Goal: Navigation & Orientation: Understand site structure

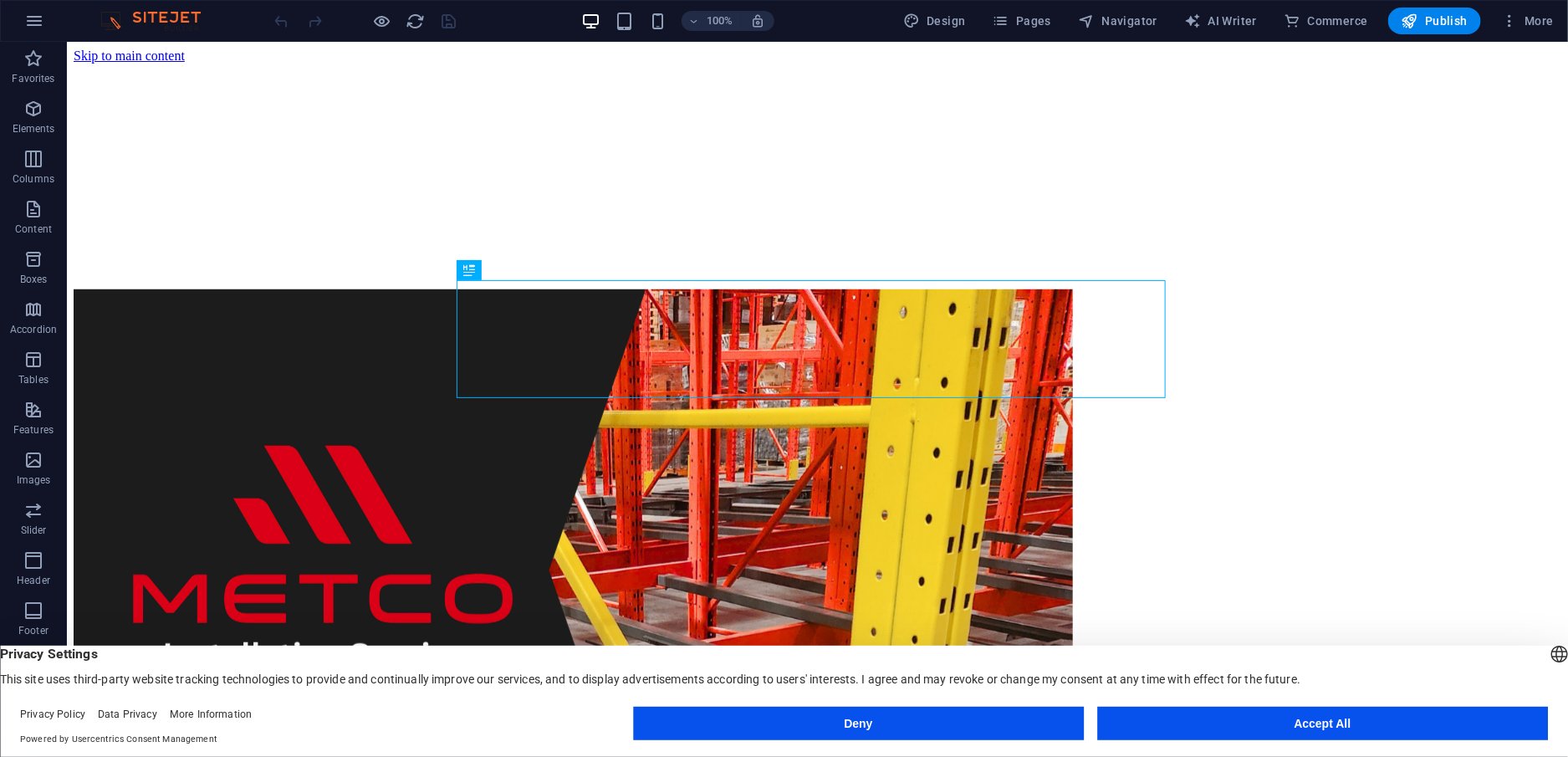
scroll to position [564, 0]
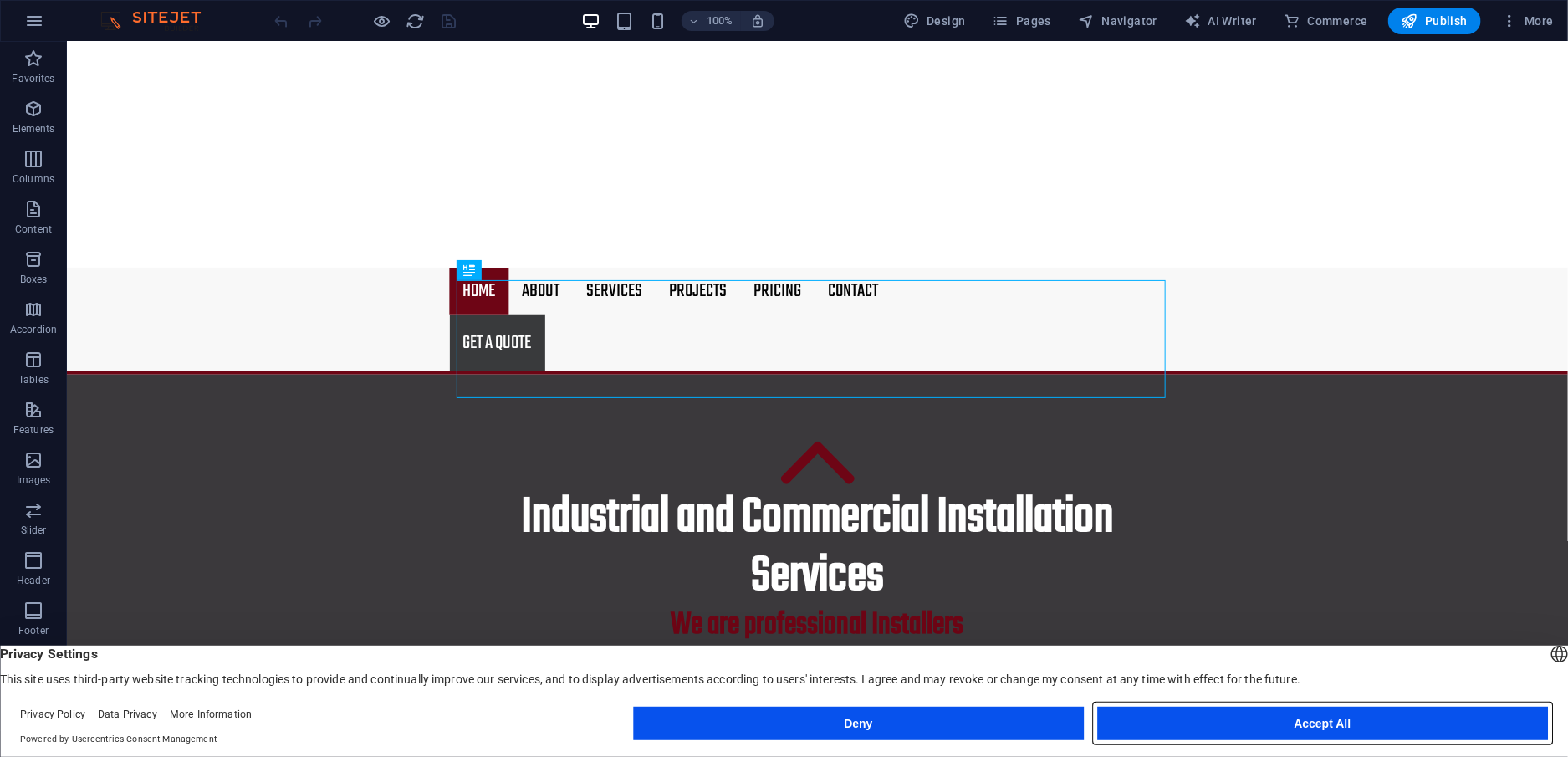
click at [1190, 721] on button "Accept All" at bounding box center [1322, 724] width 450 height 34
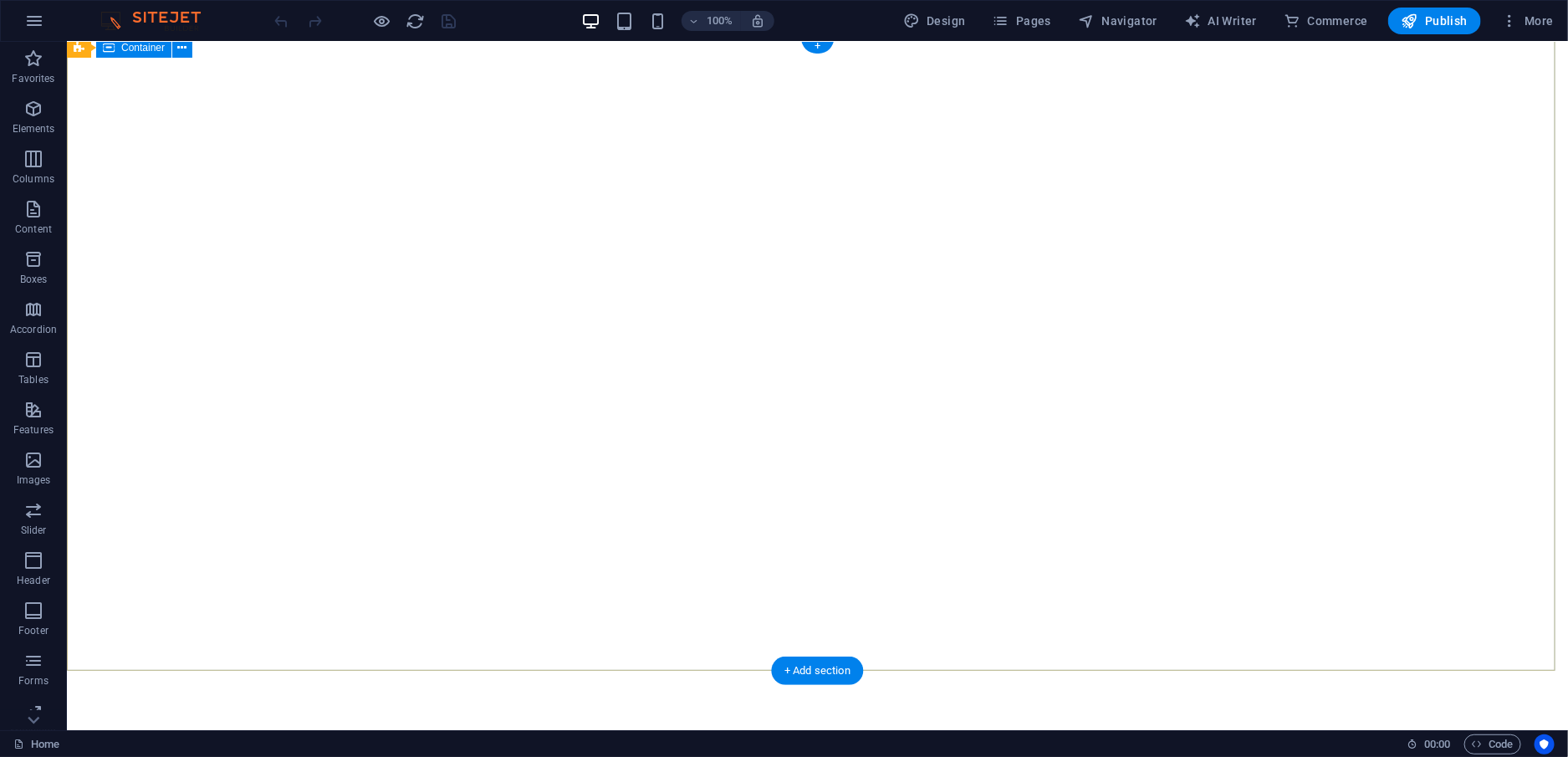
scroll to position [84, 0]
click at [999, 29] on icon "button" at bounding box center [1002, 21] width 17 height 17
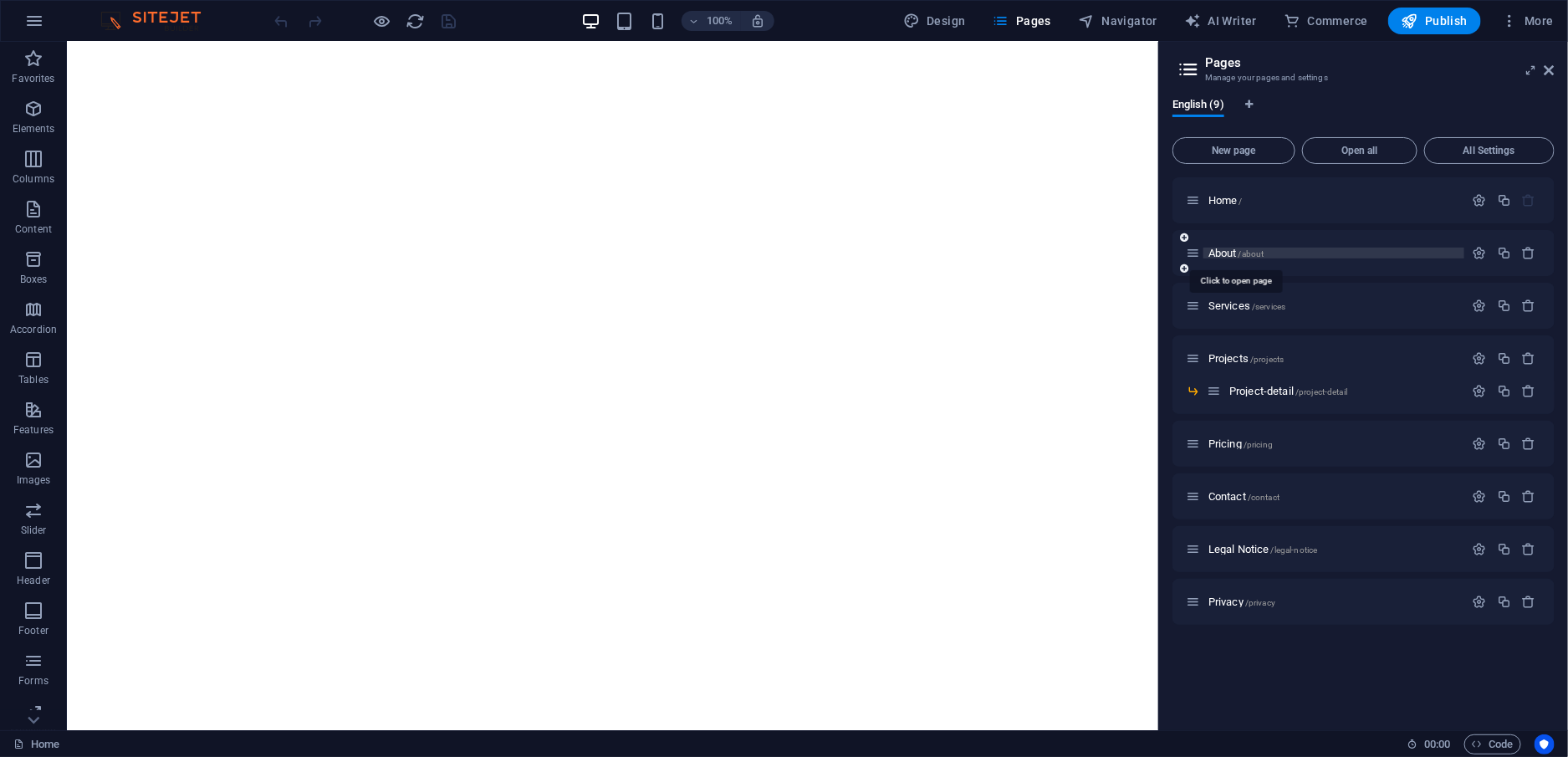
click at [1223, 246] on span "About /about" at bounding box center [1236, 252] width 56 height 13
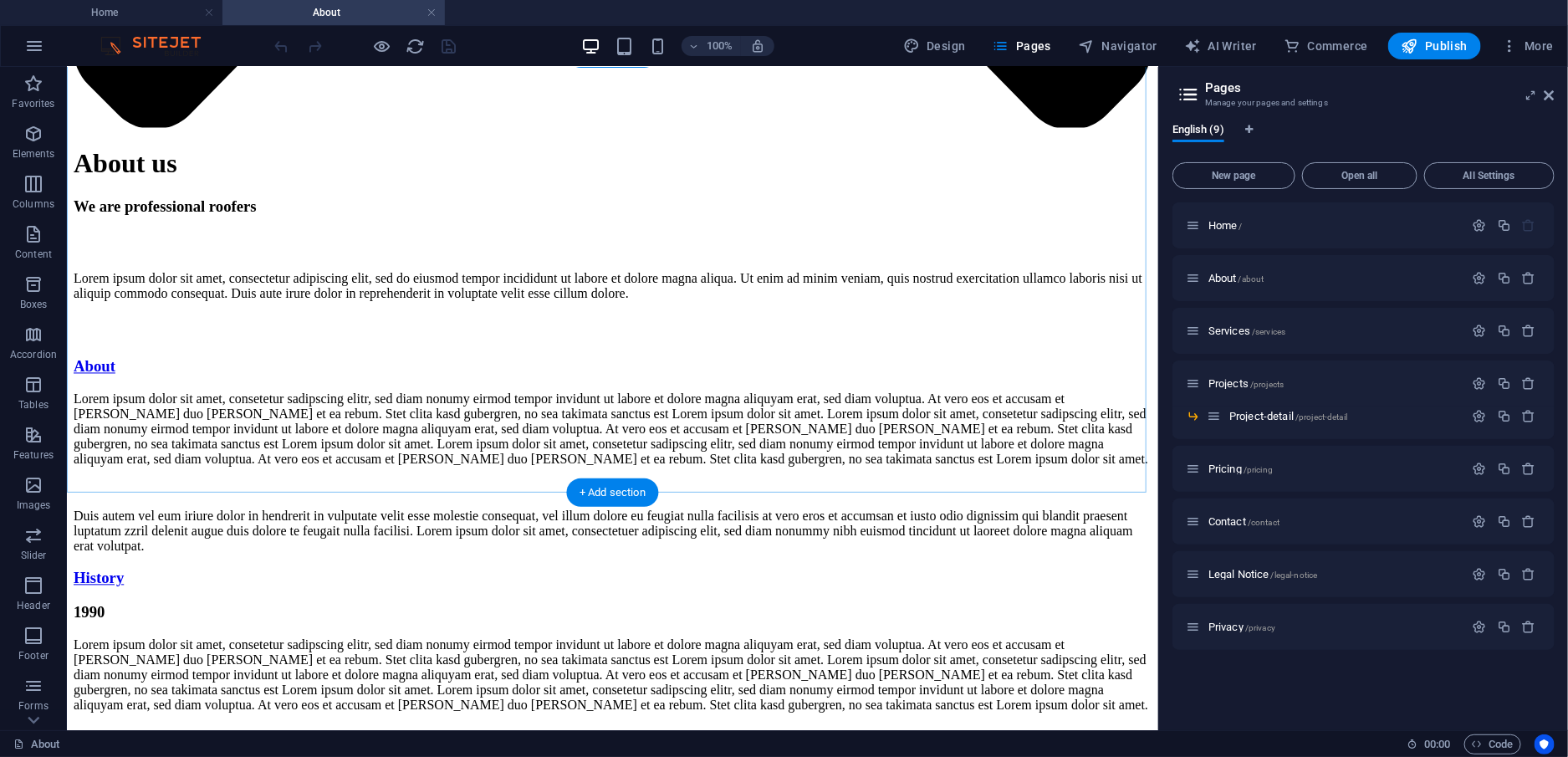
scroll to position [4935, 0]
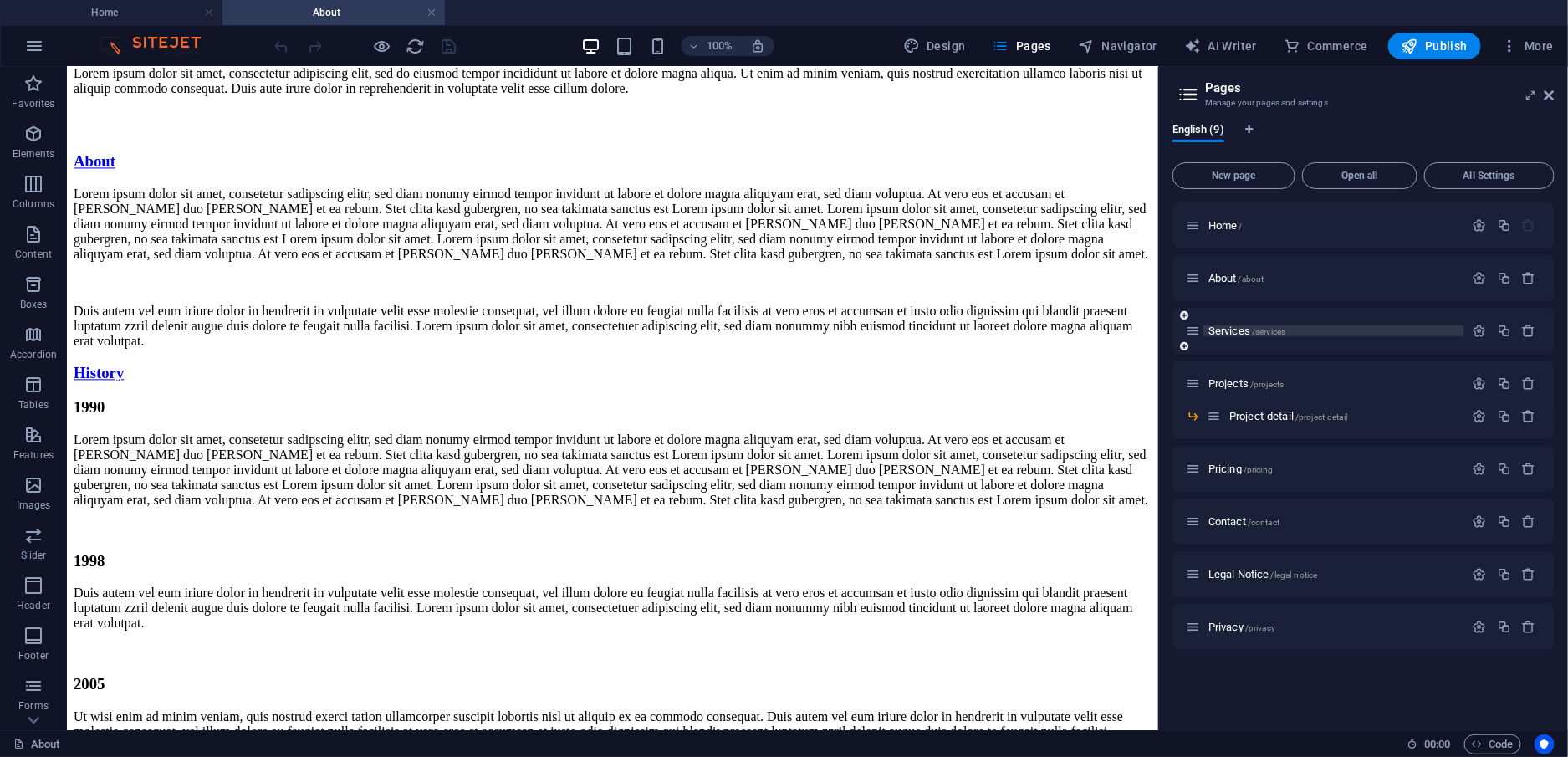
click at [1230, 334] on span "Services /services" at bounding box center [1246, 330] width 77 height 13
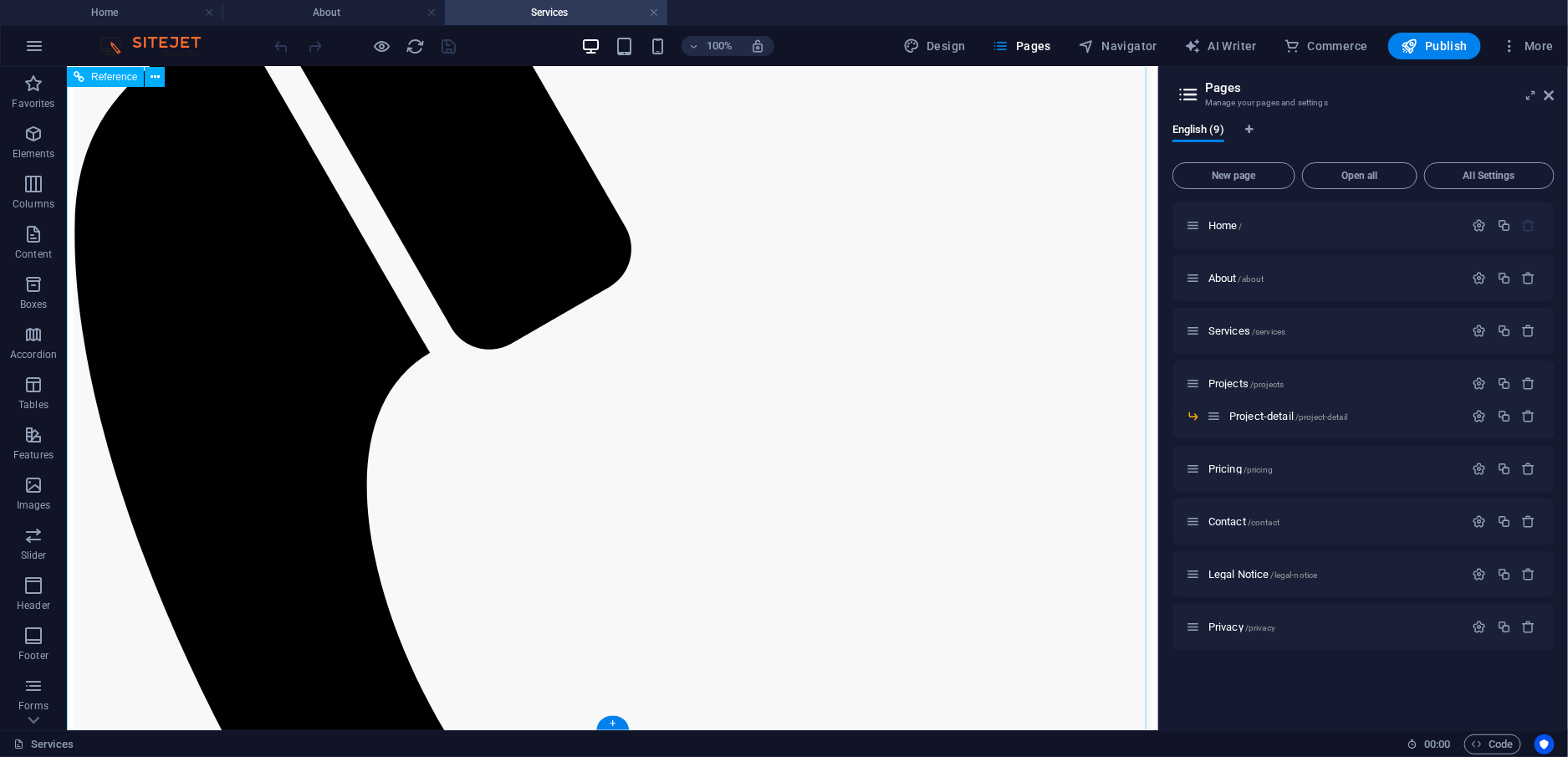
scroll to position [2920, 0]
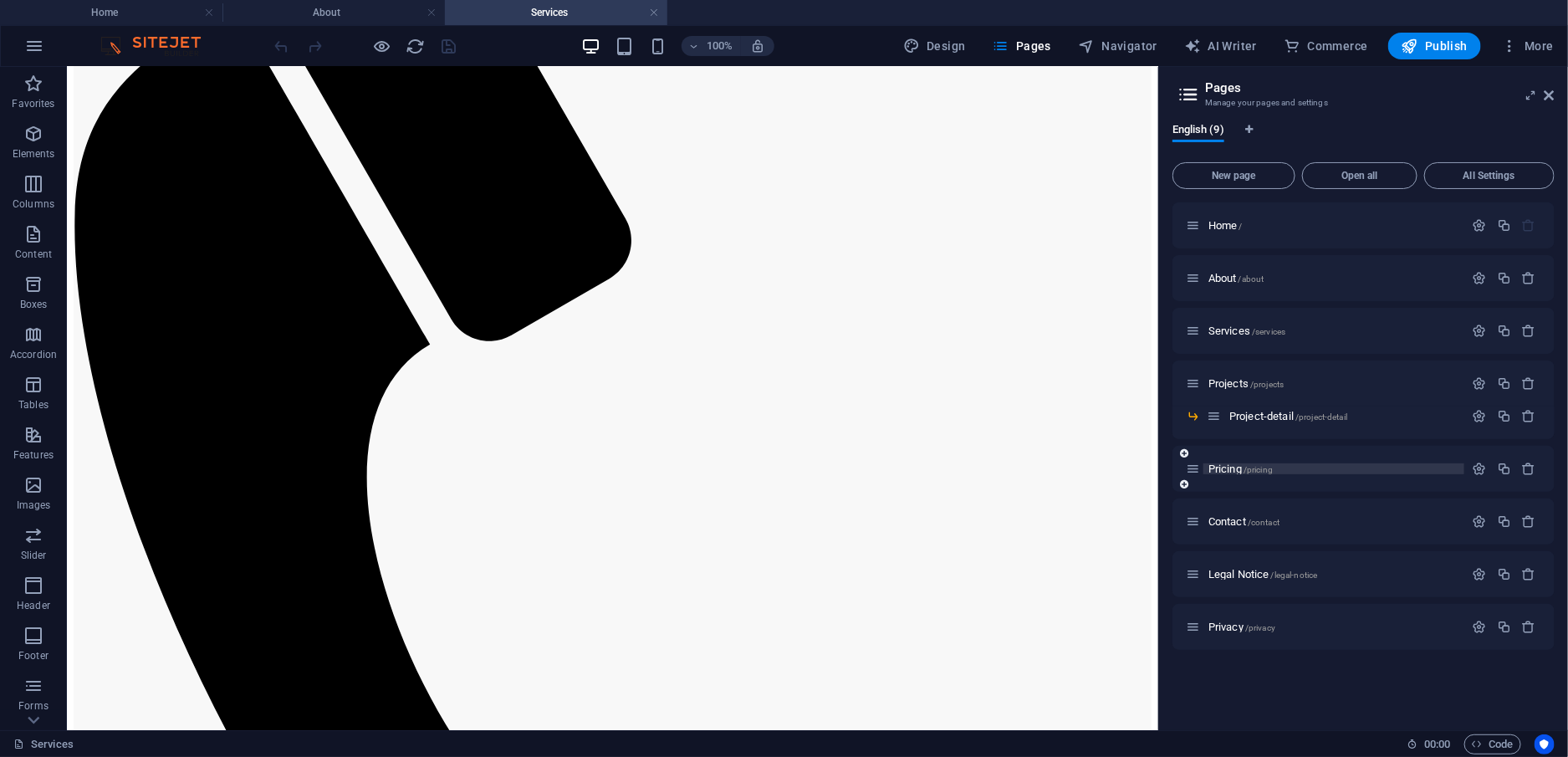
click at [1227, 470] on span "Pricing /pricing" at bounding box center [1240, 468] width 64 height 13
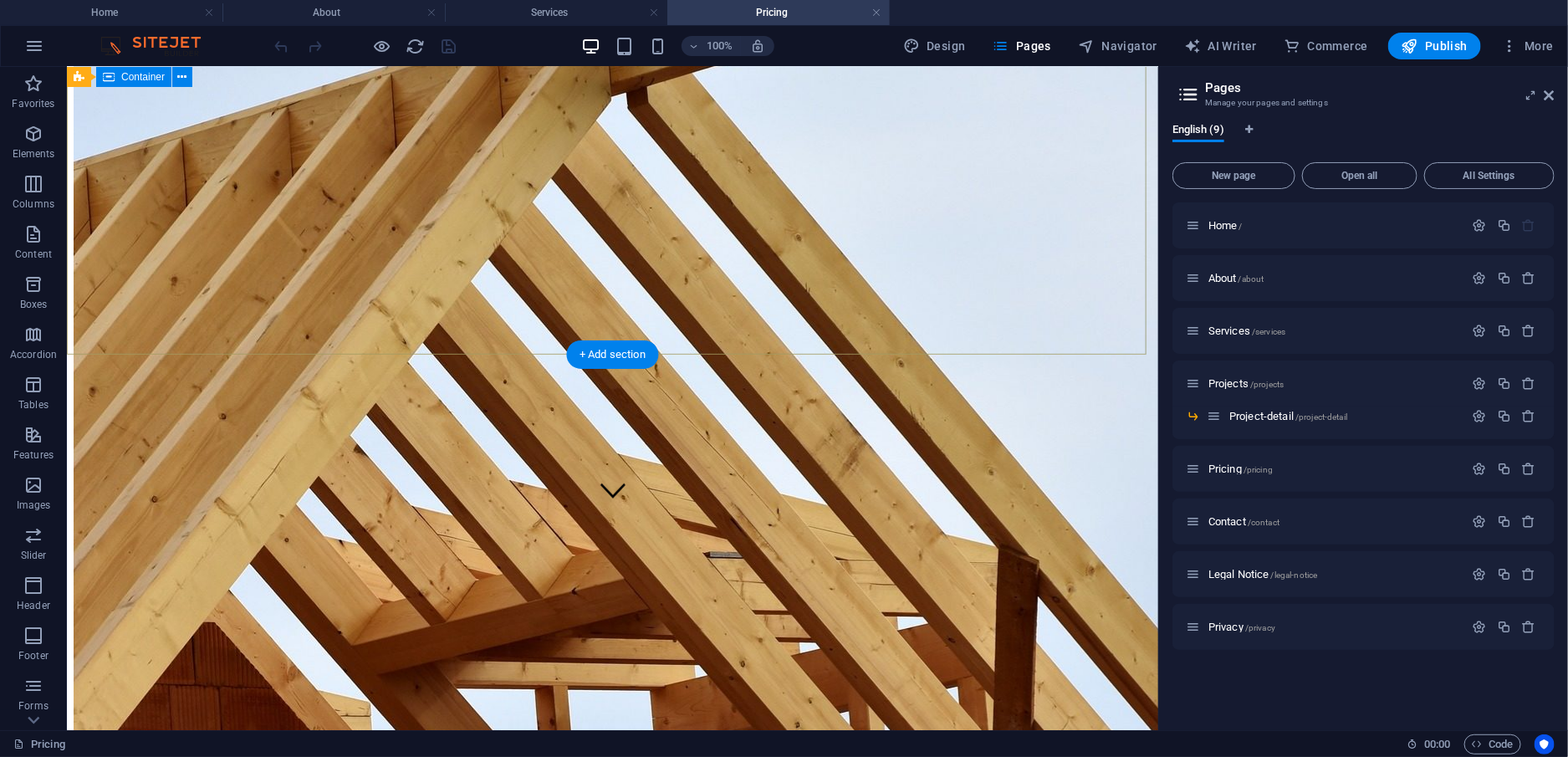
scroll to position [155, 0]
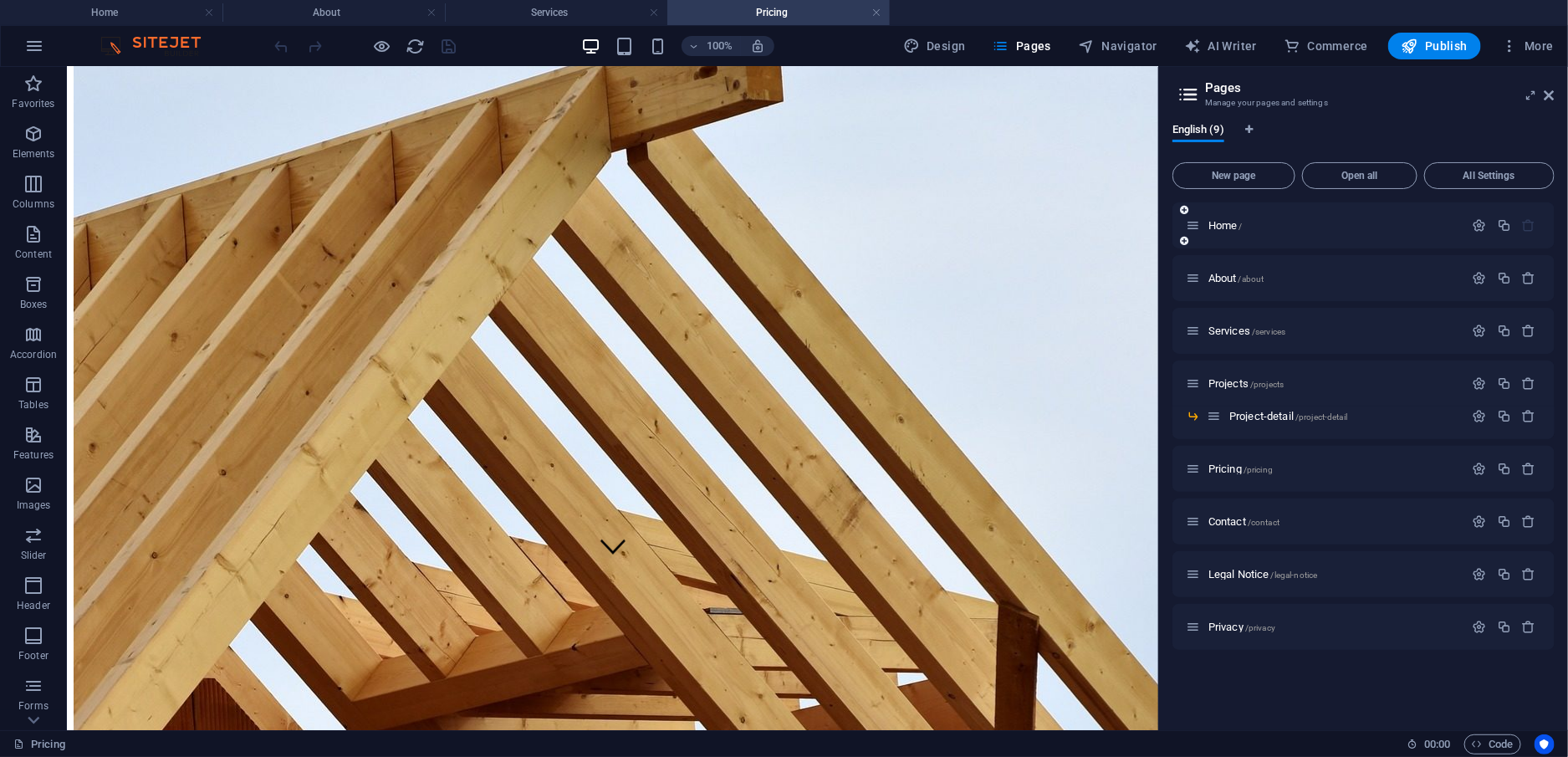
click at [1223, 234] on div "Home /" at bounding box center [1325, 225] width 279 height 19
click at [1224, 229] on span "Home /" at bounding box center [1225, 225] width 35 height 13
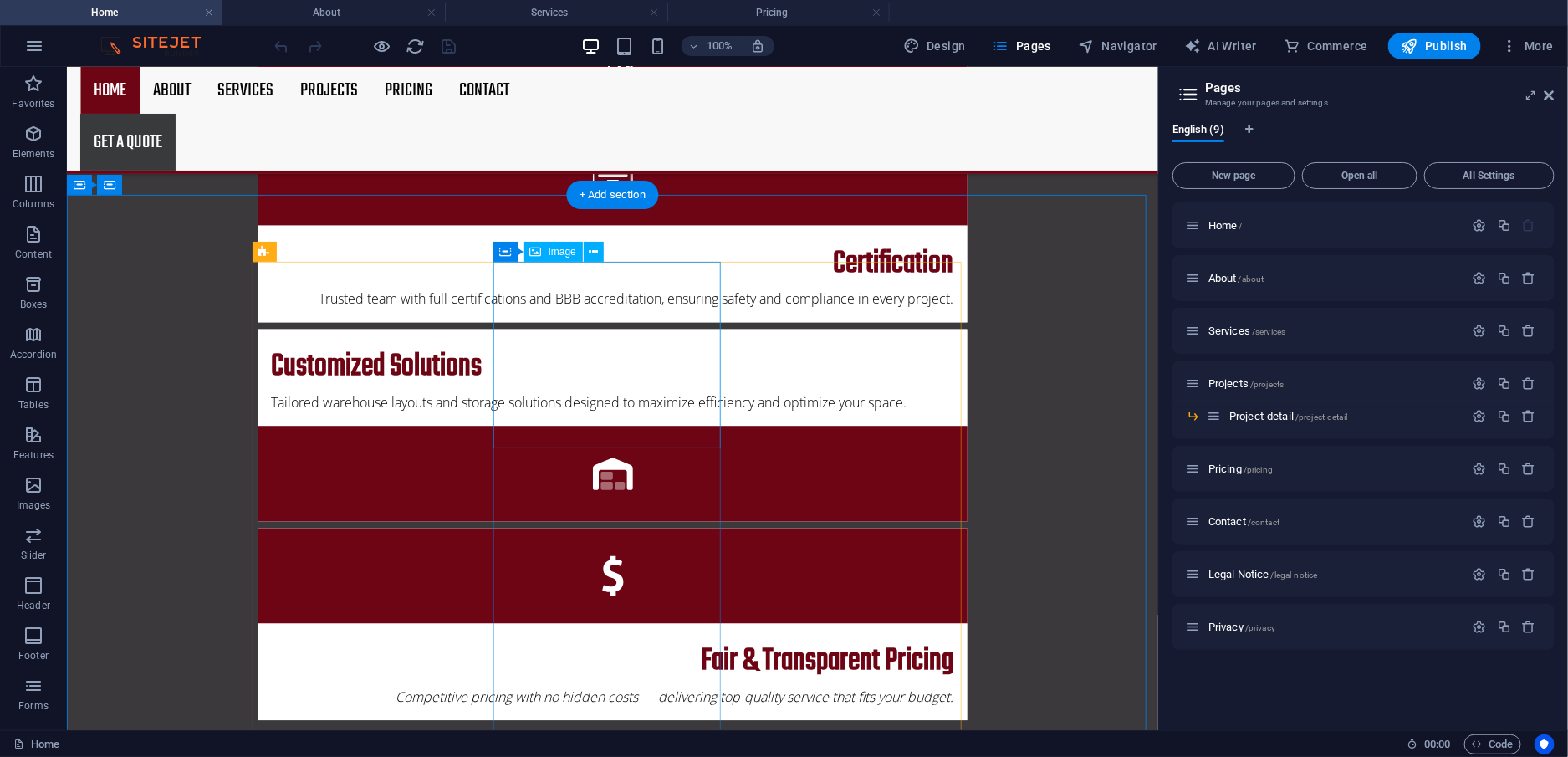
scroll to position [1339, 0]
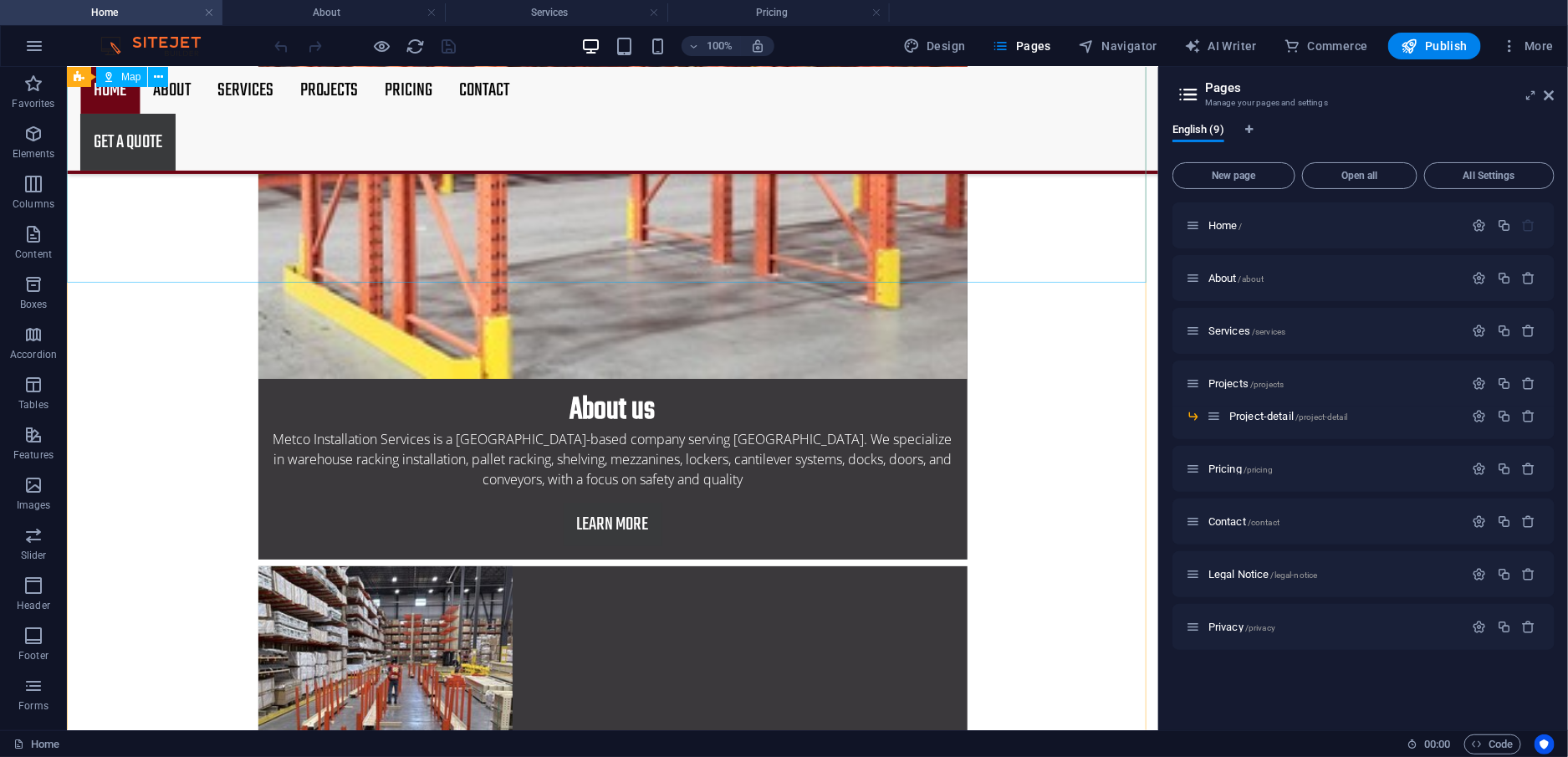
scroll to position [3001, 0]
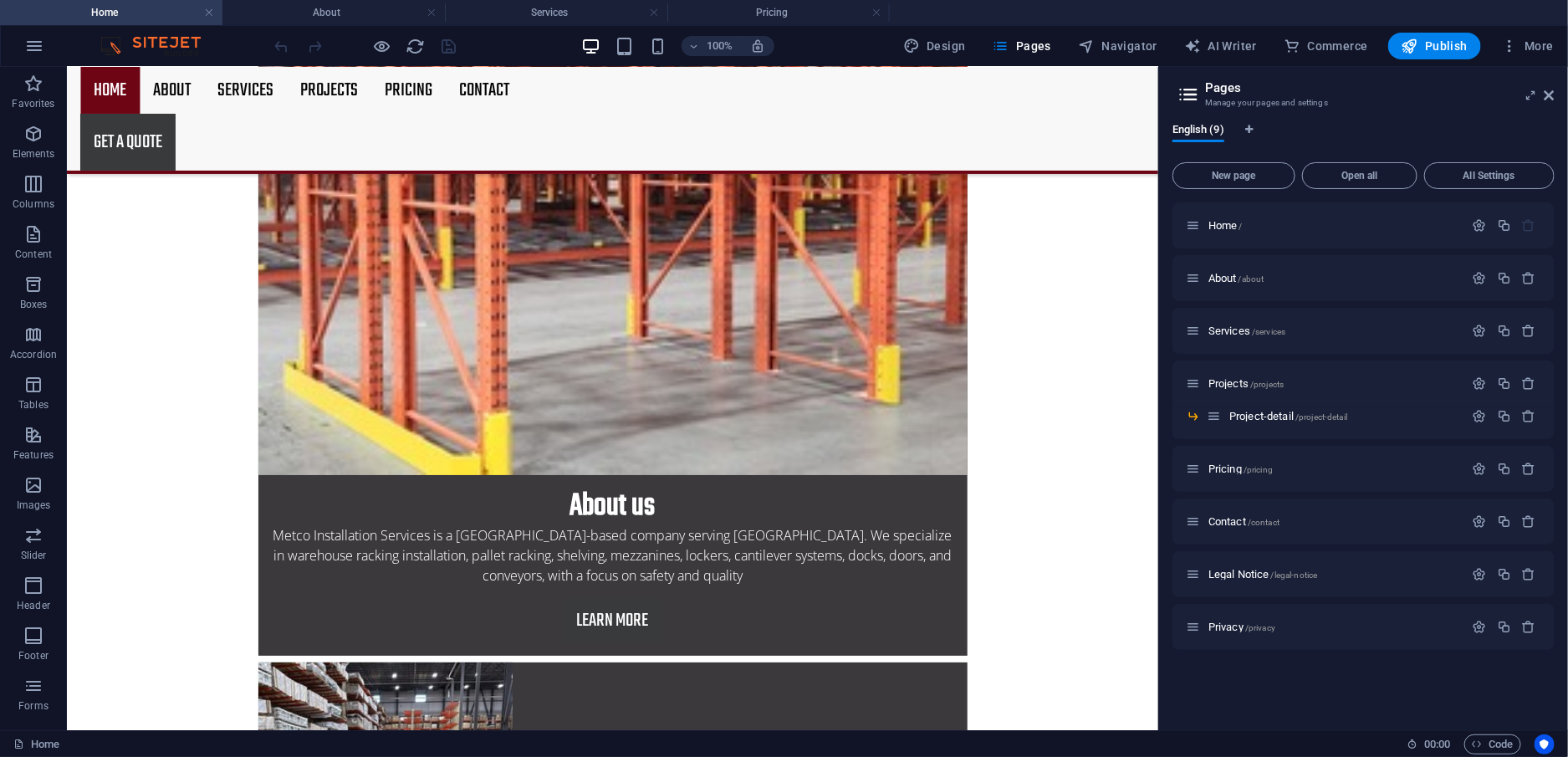
click at [172, 39] on img at bounding box center [159, 46] width 125 height 20
click at [25, 47] on icon "button" at bounding box center [35, 46] width 20 height 20
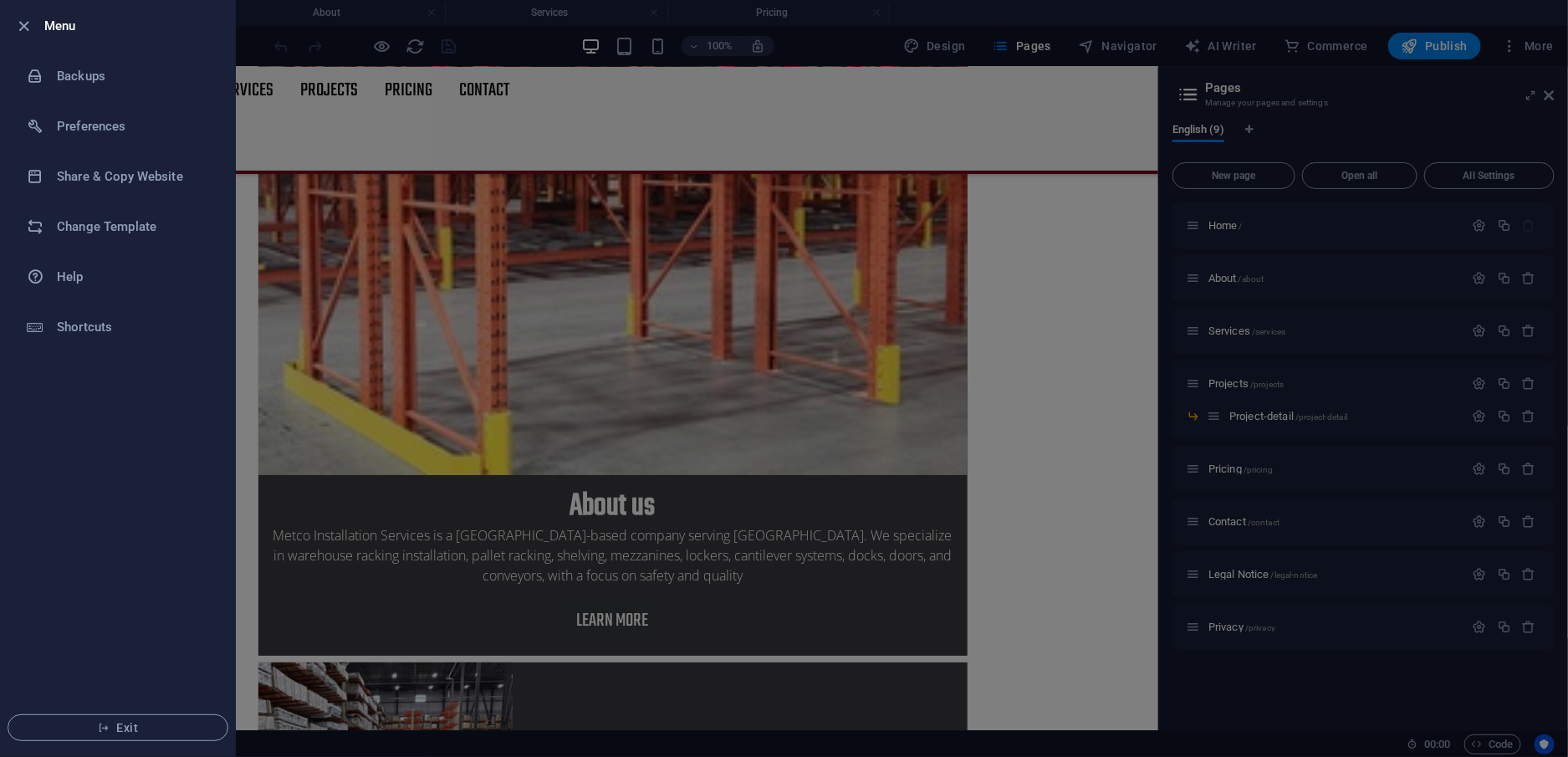
drag, startPoint x: 18, startPoint y: 29, endPoint x: 69, endPoint y: 20, distance: 51.8
click at [18, 30] on icon "button" at bounding box center [25, 26] width 19 height 19
